Goal: Information Seeking & Learning: Learn about a topic

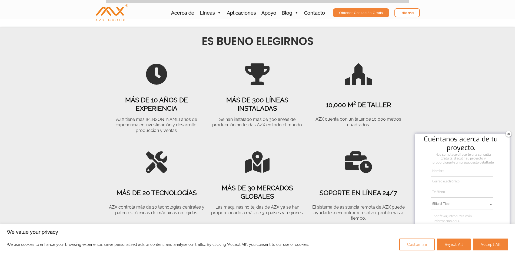
scroll to position [702, 0]
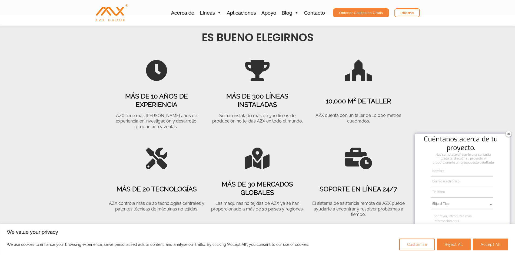
click at [509, 133] on img at bounding box center [508, 134] width 9 height 9
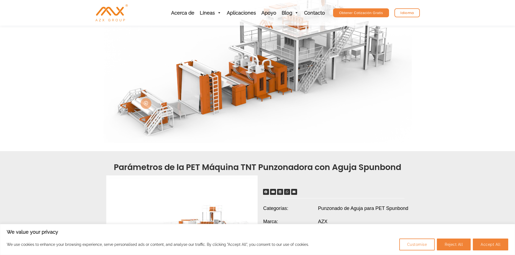
scroll to position [98, 0]
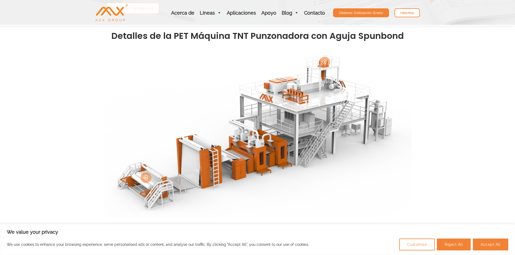
click at [273, 116] on img at bounding box center [257, 130] width 308 height 173
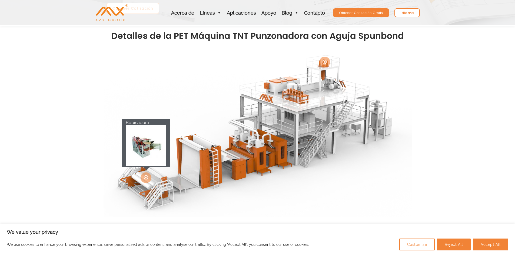
click at [145, 178] on icon at bounding box center [146, 177] width 4 height 4
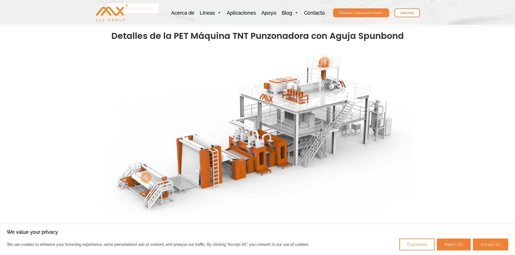
click at [146, 178] on icon at bounding box center [146, 177] width 4 height 4
drag, startPoint x: 146, startPoint y: 178, endPoint x: 151, endPoint y: 175, distance: 5.9
click at [151, 175] on span at bounding box center [145, 177] width 11 height 11
click at [176, 175] on img at bounding box center [257, 130] width 308 height 173
click at [198, 172] on img at bounding box center [257, 130] width 308 height 173
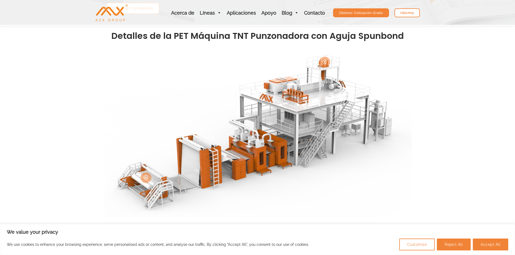
click at [203, 154] on img at bounding box center [257, 130] width 308 height 173
click at [205, 142] on img at bounding box center [257, 130] width 308 height 173
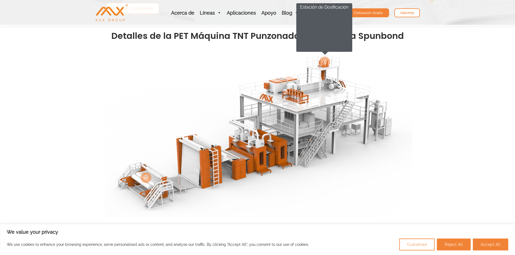
click at [323, 61] on icon at bounding box center [324, 62] width 4 height 4
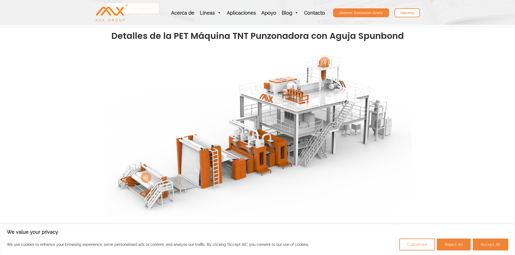
click at [322, 62] on span at bounding box center [324, 62] width 11 height 11
click at [324, 61] on icon at bounding box center [324, 62] width 4 height 4
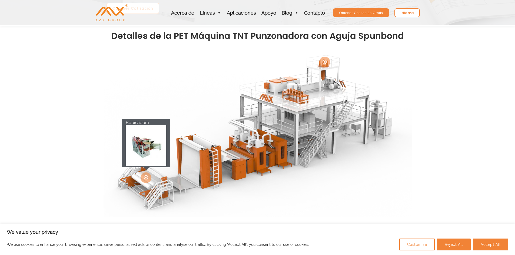
click at [148, 176] on icon at bounding box center [146, 177] width 4 height 4
click at [151, 145] on img at bounding box center [146, 145] width 41 height 41
